Goal: Task Accomplishment & Management: Manage account settings

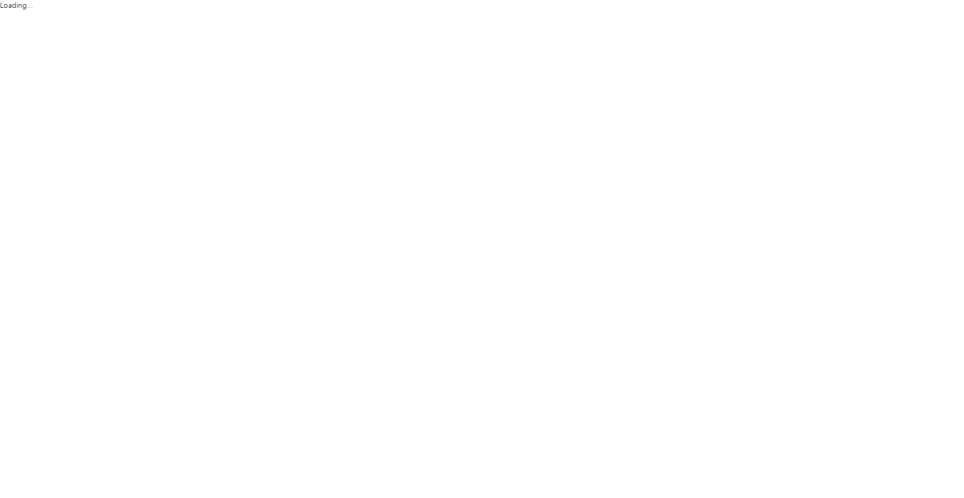
click at [304, 194] on html "Loading..." at bounding box center [479, 249] width 959 height 498
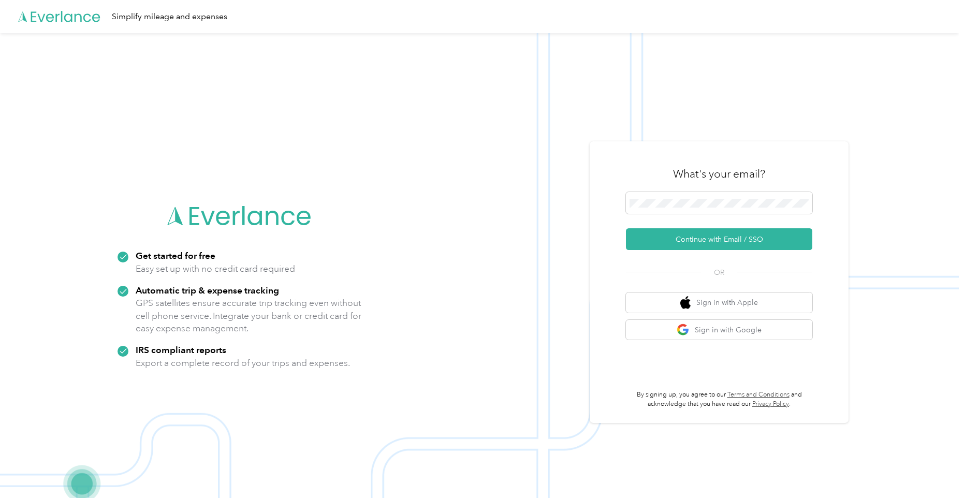
click at [714, 216] on div at bounding box center [719, 204] width 186 height 25
click at [709, 231] on button "Continue with Email / SSO" at bounding box center [719, 239] width 186 height 22
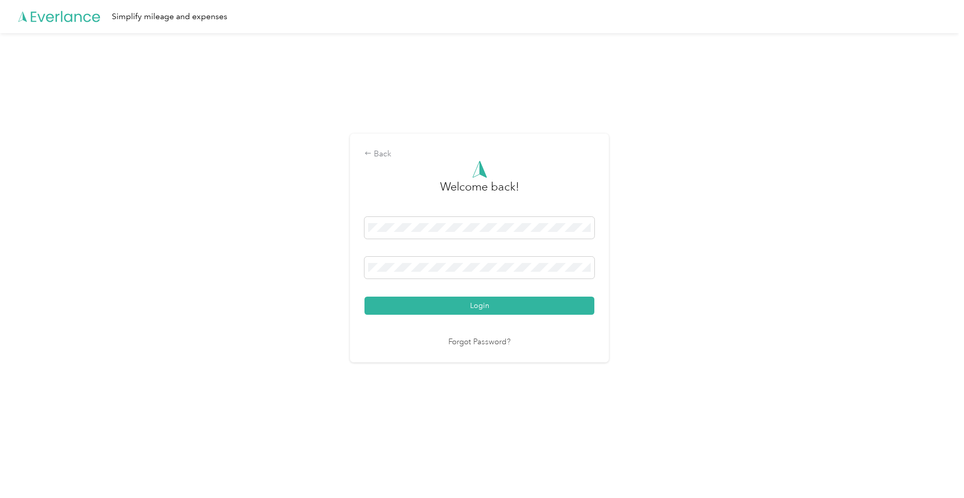
click at [410, 316] on div "Welcome back! Login Forgot Password?" at bounding box center [479, 254] width 230 height 188
click at [428, 301] on button "Login" at bounding box center [479, 306] width 230 height 18
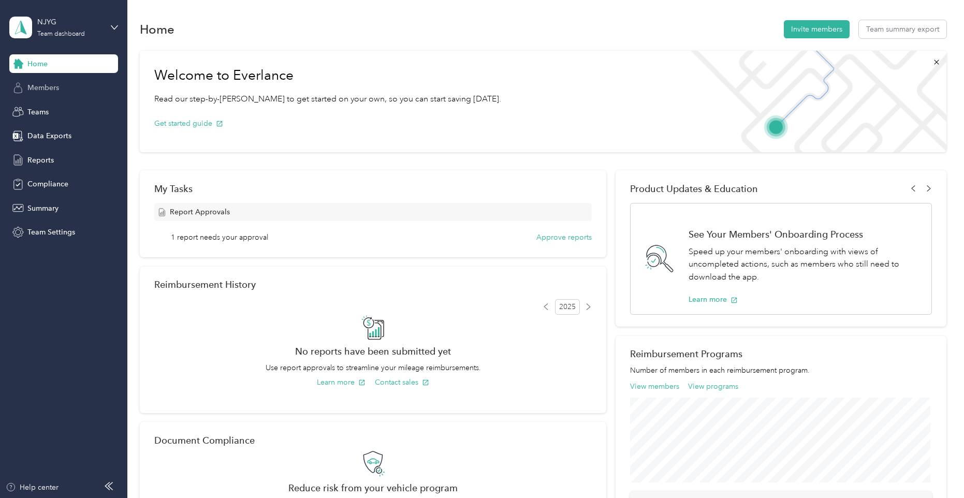
click at [33, 87] on span "Members" at bounding box center [43, 87] width 32 height 11
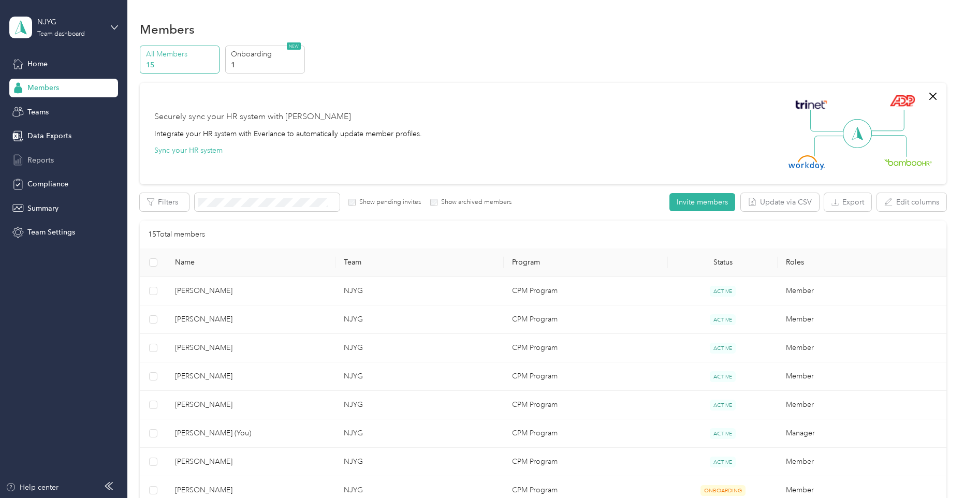
click at [41, 156] on span "Reports" at bounding box center [40, 160] width 26 height 11
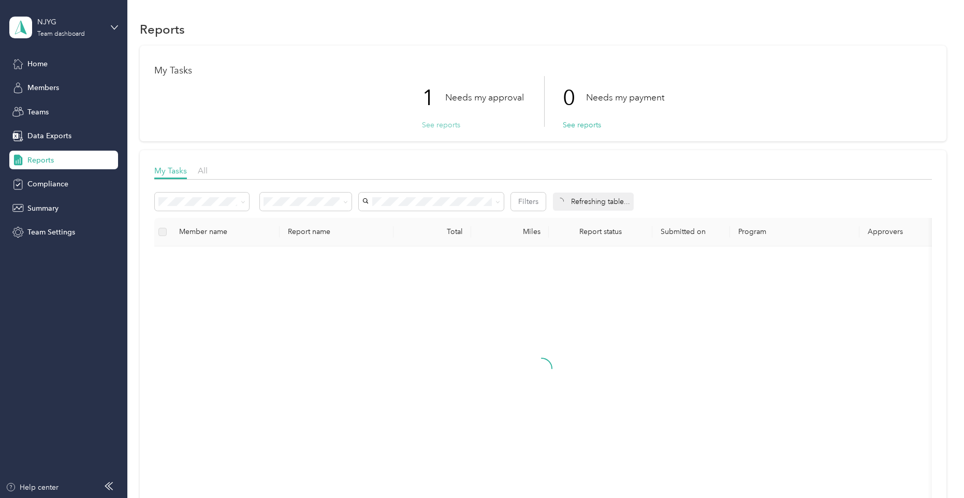
click at [452, 127] on button "See reports" at bounding box center [441, 125] width 38 height 11
